Goal: Information Seeking & Learning: Understand process/instructions

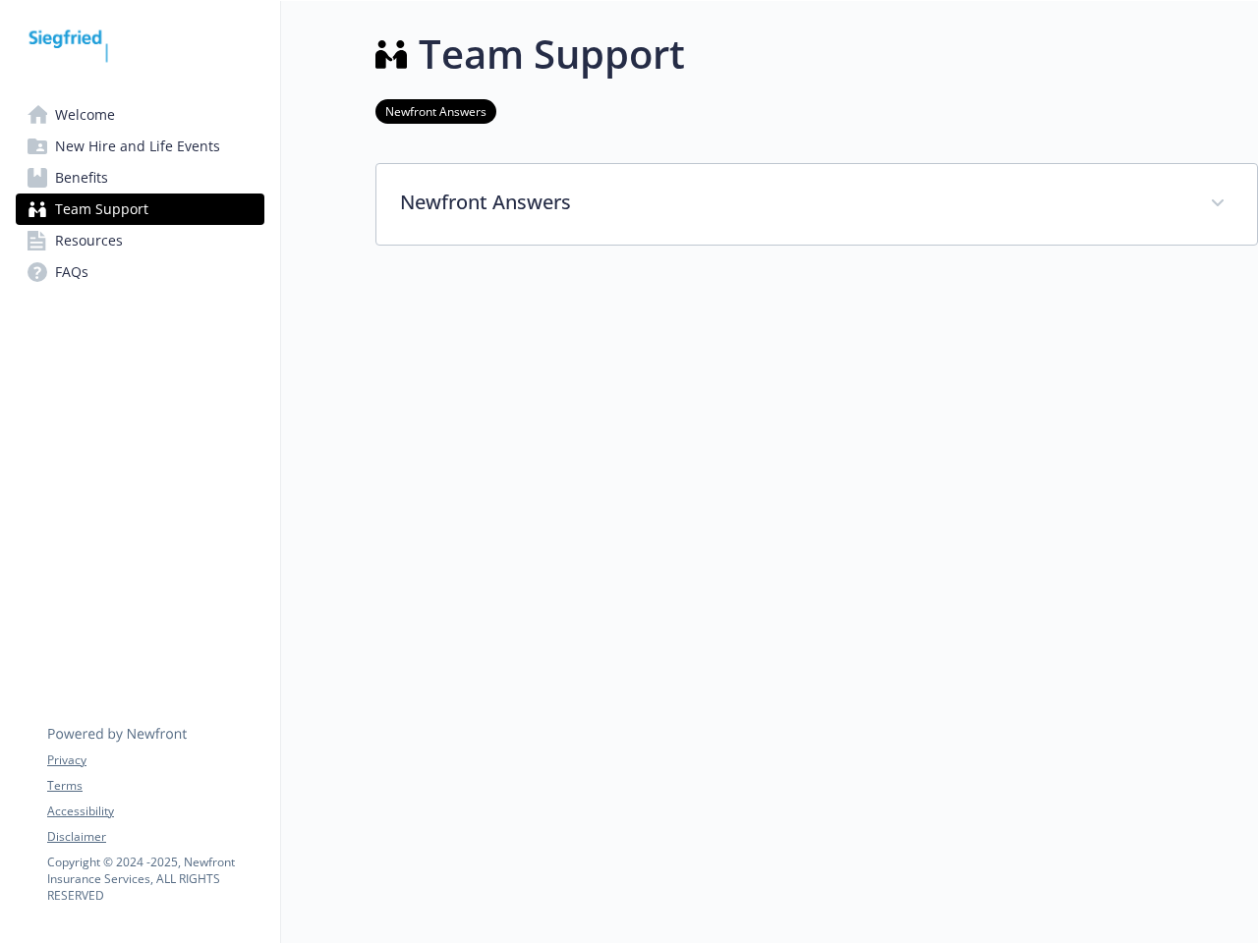
click at [629, 472] on div at bounding box center [816, 369] width 883 height 246
click at [155, 812] on link "Accessibility" at bounding box center [155, 812] width 216 height 18
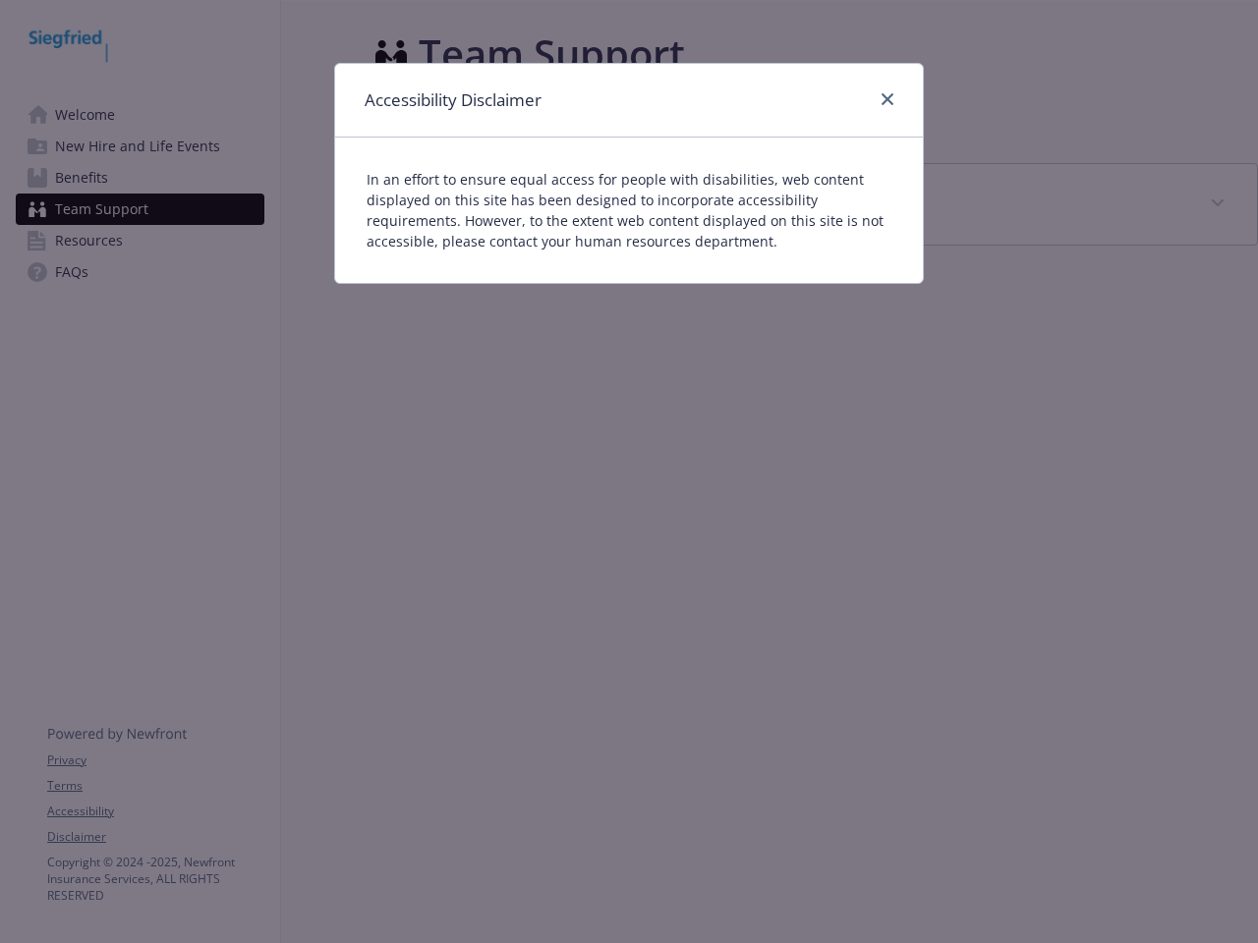
click at [155, 837] on div "Accessibility Disclaimer In an effort to ensure equal access for people with di…" at bounding box center [629, 471] width 1258 height 943
click at [817, 204] on p "In an effort to ensure equal access for people with disabilities, web content d…" at bounding box center [629, 210] width 525 height 83
